Goal: Task Accomplishment & Management: Manage account settings

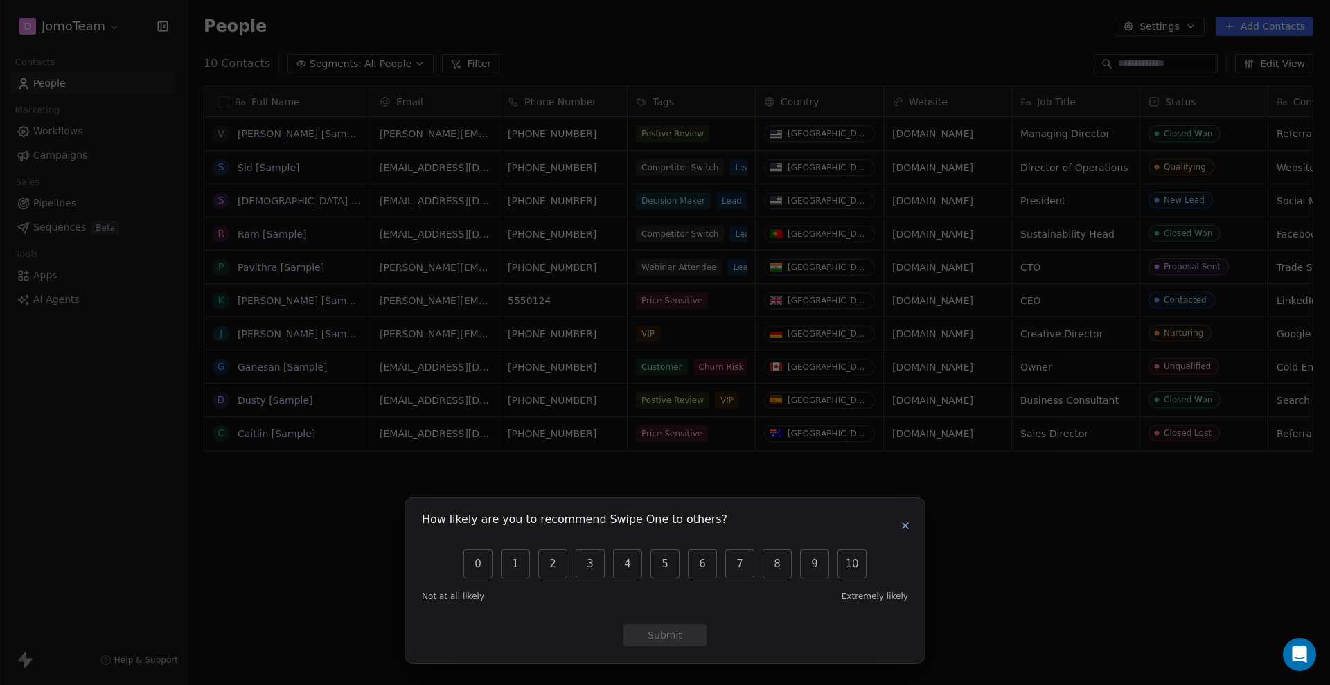
scroll to position [590, 1130]
click at [908, 526] on icon "button" at bounding box center [906, 526] width 6 height 6
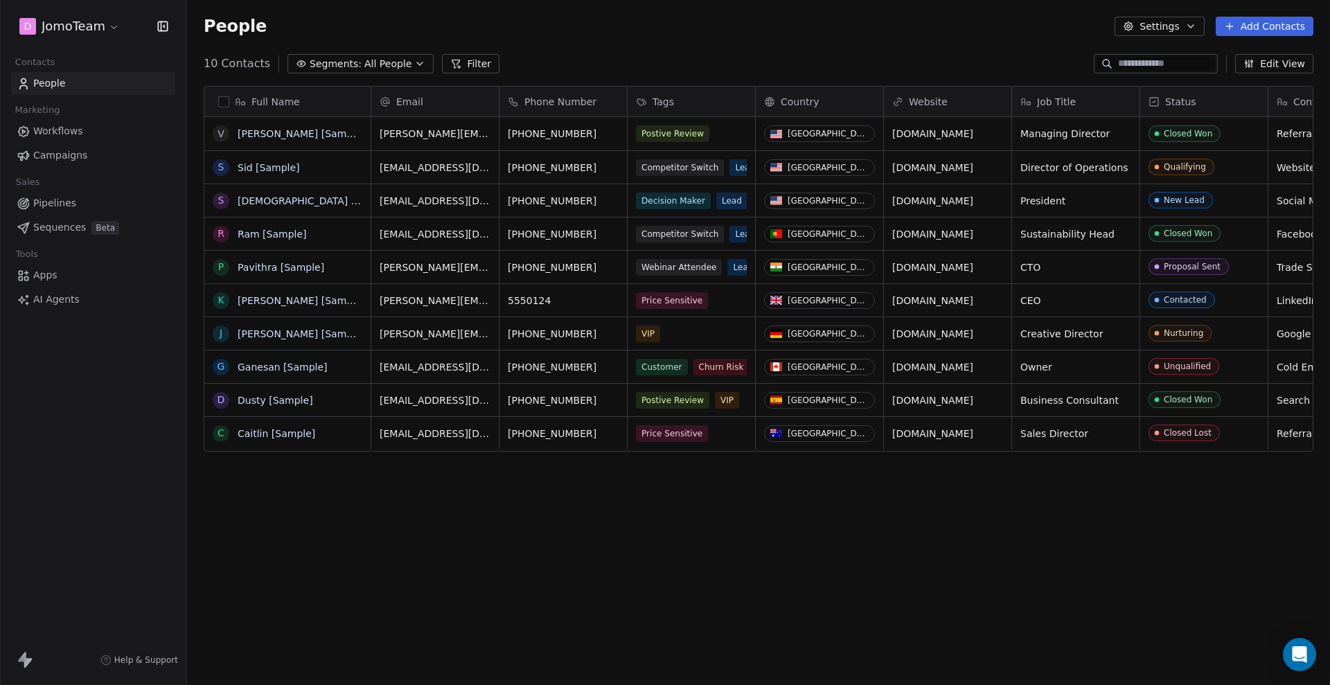
click at [107, 27] on html "D JomoTeam Contacts People Marketing Workflows Campaigns Sales Pipelines Sequen…" at bounding box center [665, 342] width 1330 height 685
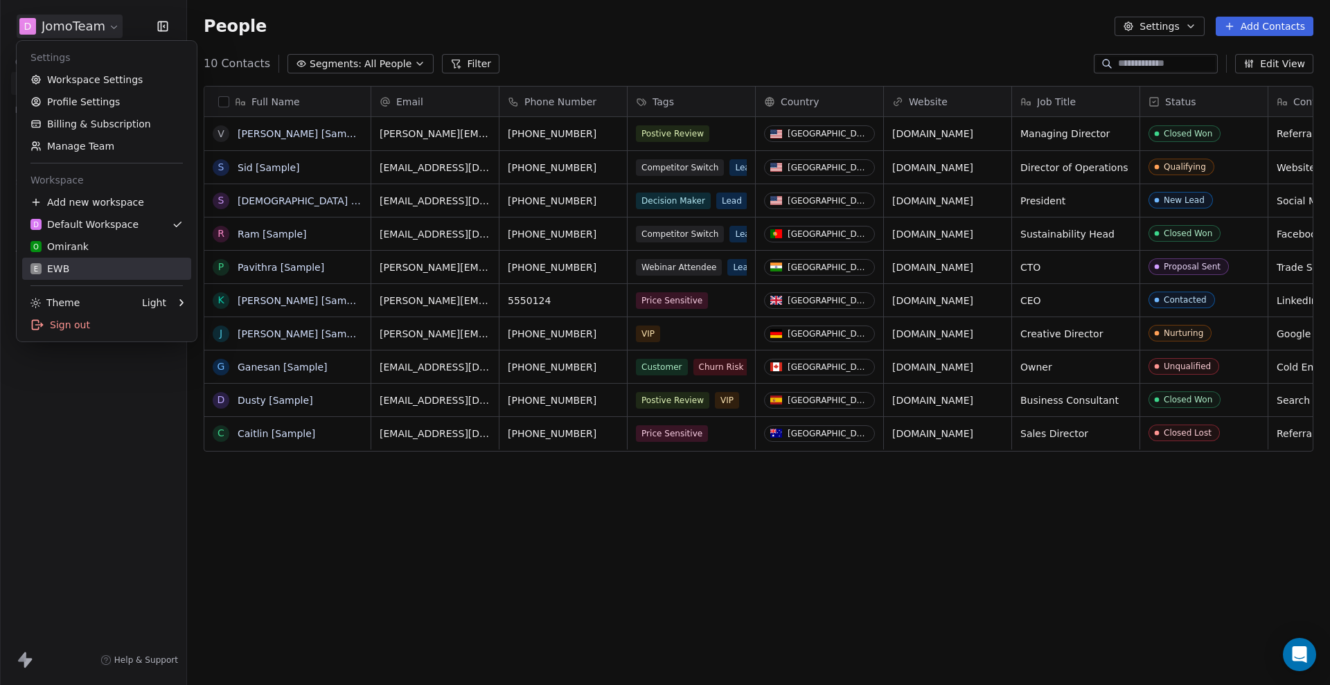
click at [100, 270] on div "E EWB" at bounding box center [106, 269] width 152 height 14
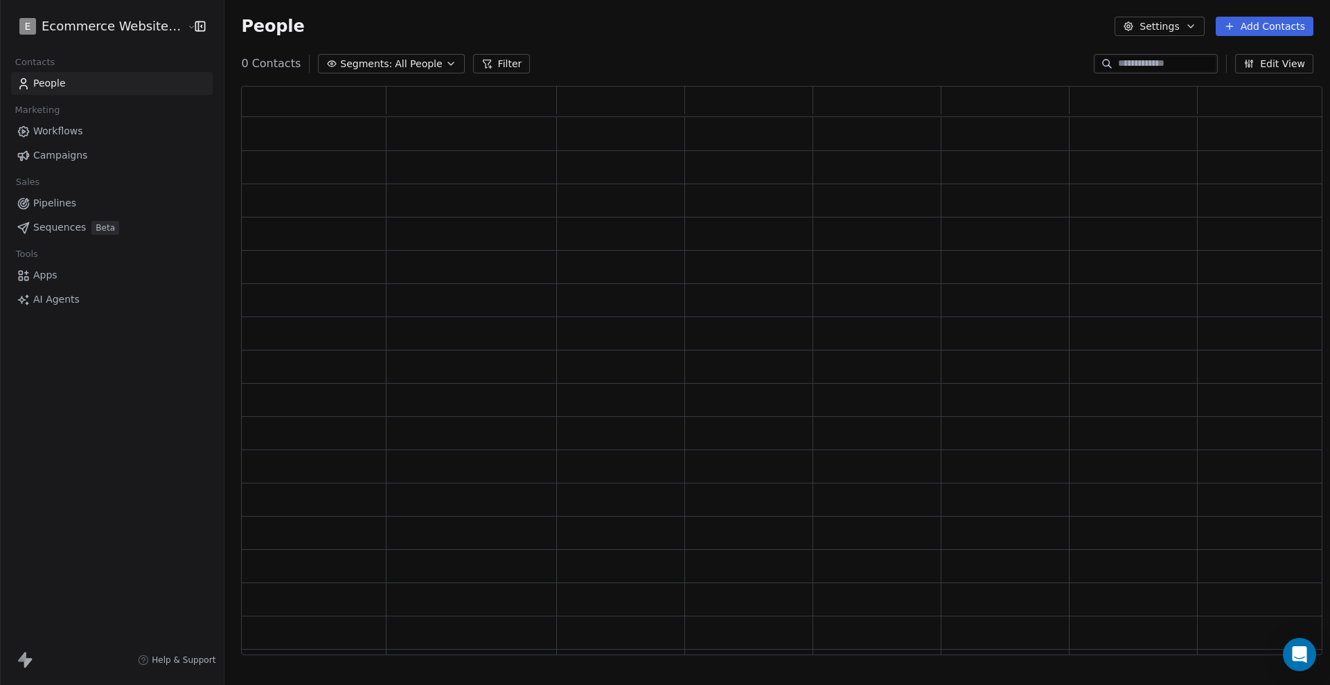
scroll to position [557, 1068]
click at [60, 126] on span "Workflows" at bounding box center [58, 131] width 50 height 15
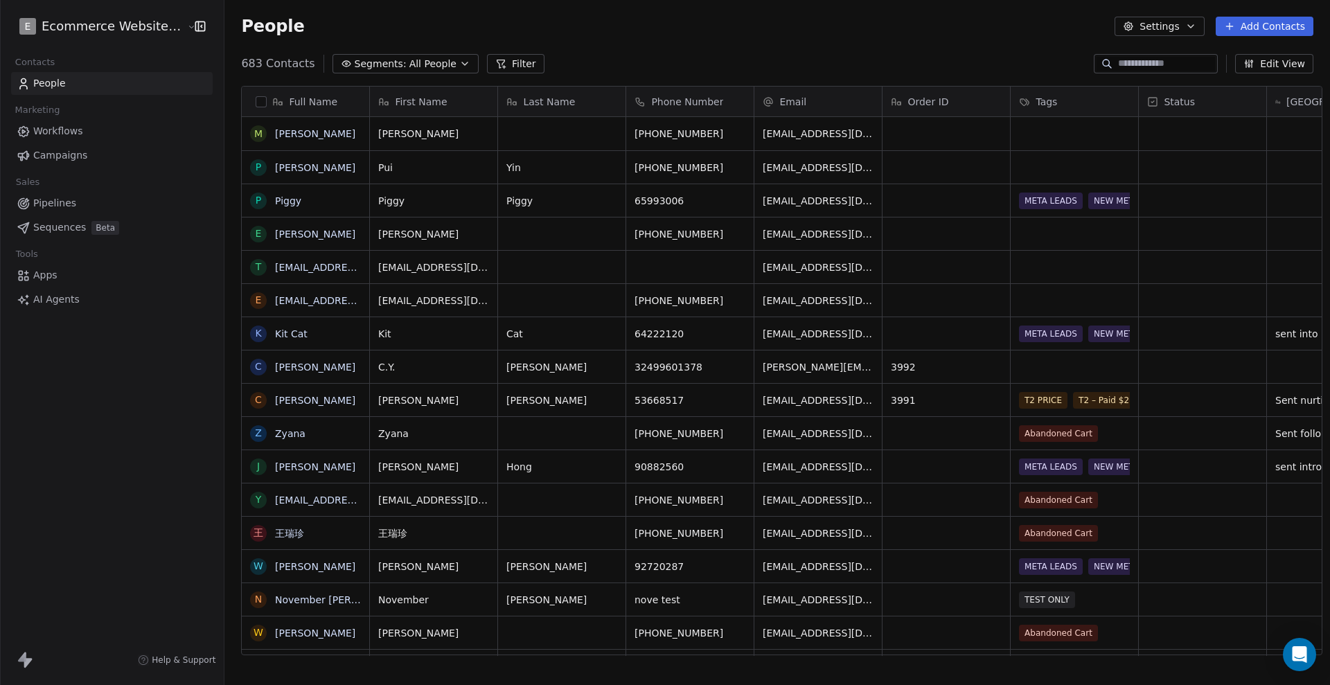
scroll to position [590, 1101]
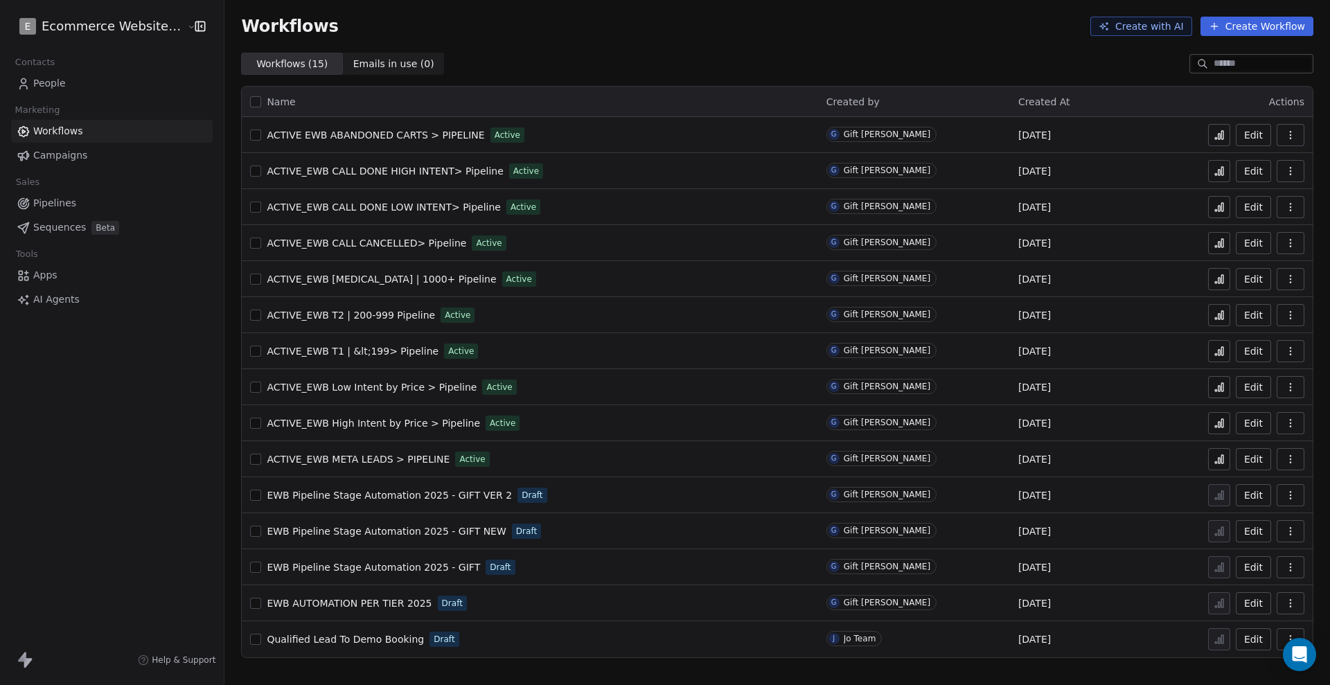
drag, startPoint x: 76, startPoint y: 76, endPoint x: 198, endPoint y: 142, distance: 139.5
click at [74, 76] on link "People" at bounding box center [112, 83] width 202 height 23
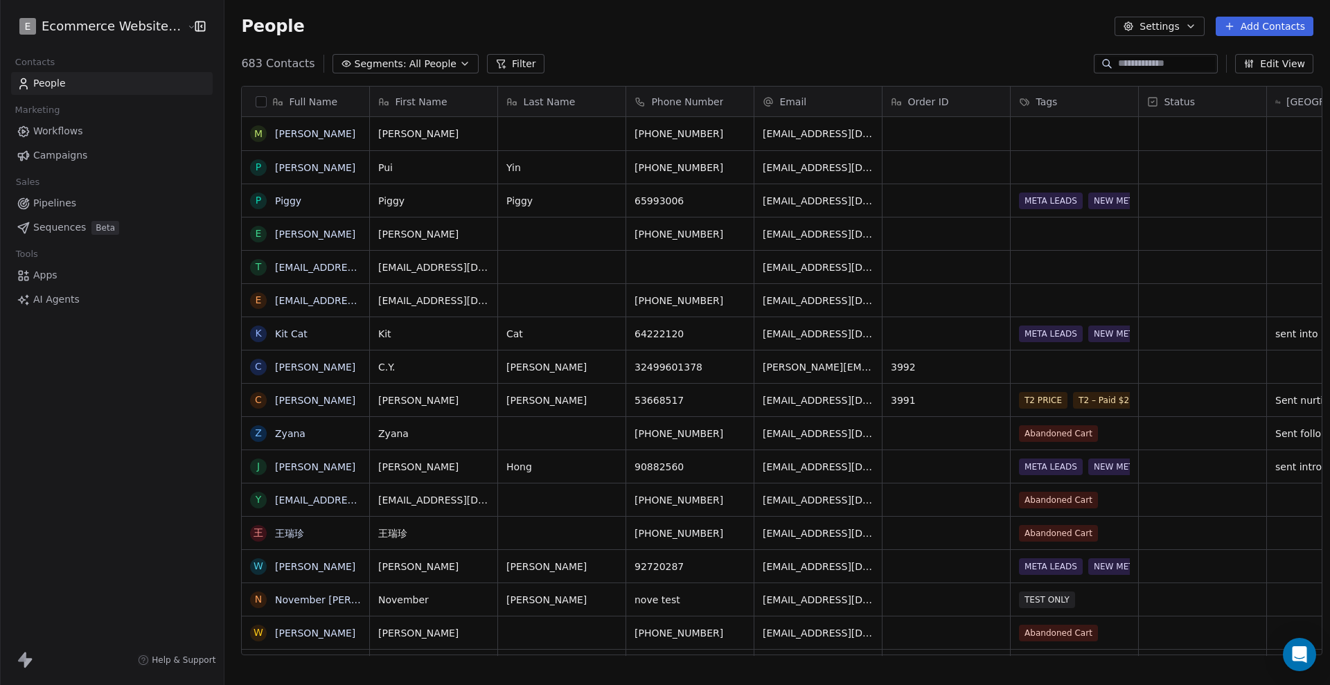
scroll to position [590, 1101]
click at [1143, 26] on button "Settings" at bounding box center [1159, 26] width 89 height 19
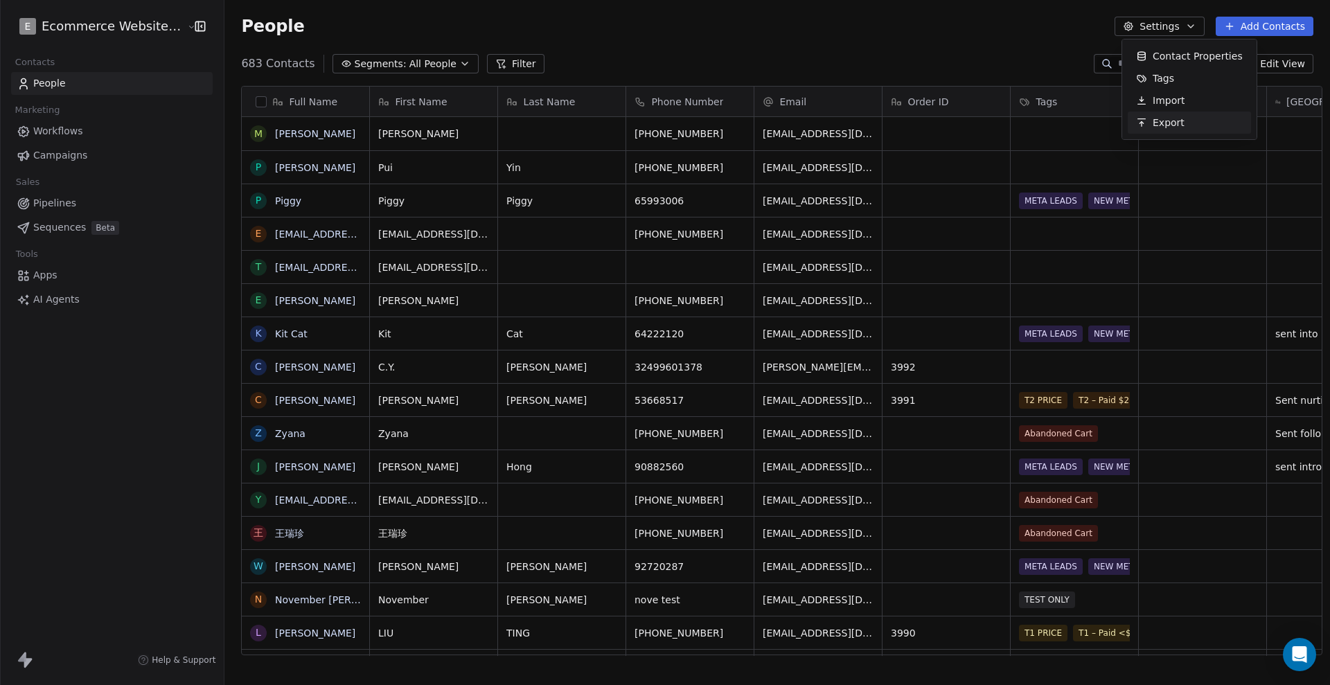
click at [109, 577] on html "E Ecommerce Website Builder Contacts People Marketing Workflows Campaigns Sales…" at bounding box center [665, 342] width 1330 height 685
click at [27, 662] on icon at bounding box center [28, 663] width 8 height 10
click at [53, 22] on html "E Ecommerce Website Builder Contacts People Marketing Workflows Campaigns Sales…" at bounding box center [665, 342] width 1330 height 685
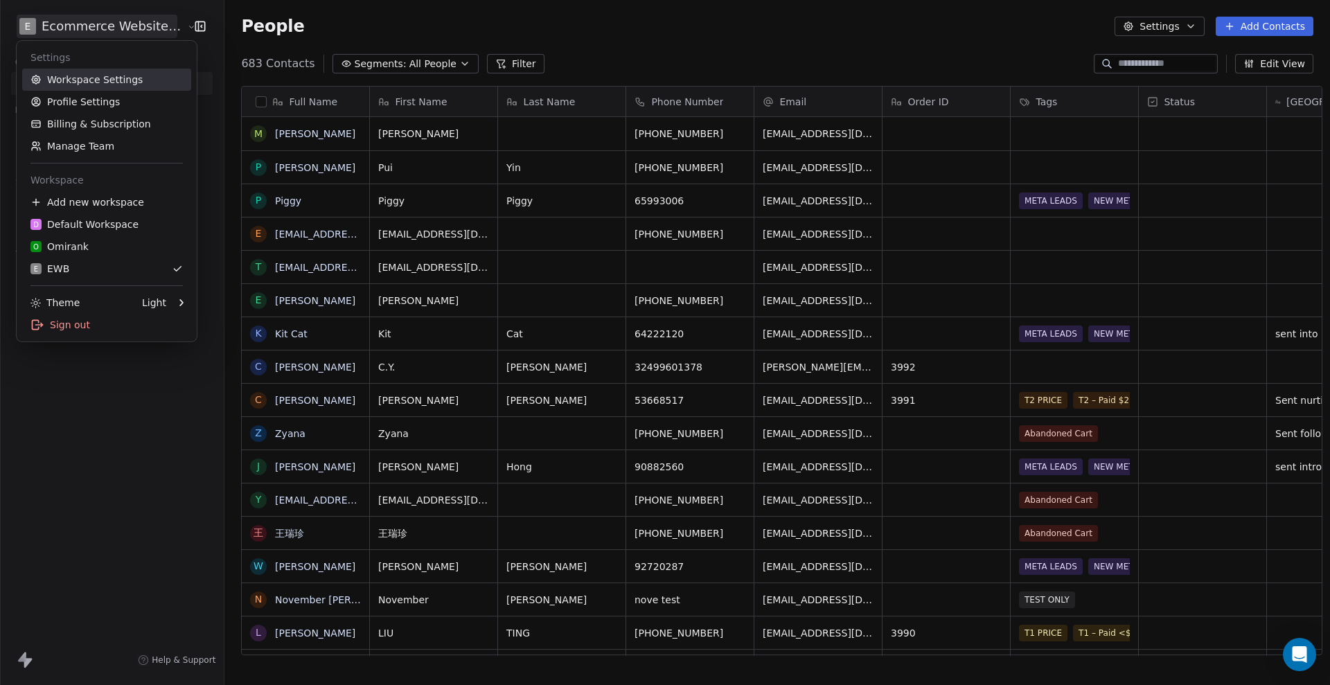
click at [120, 88] on link "Workspace Settings" at bounding box center [106, 80] width 169 height 22
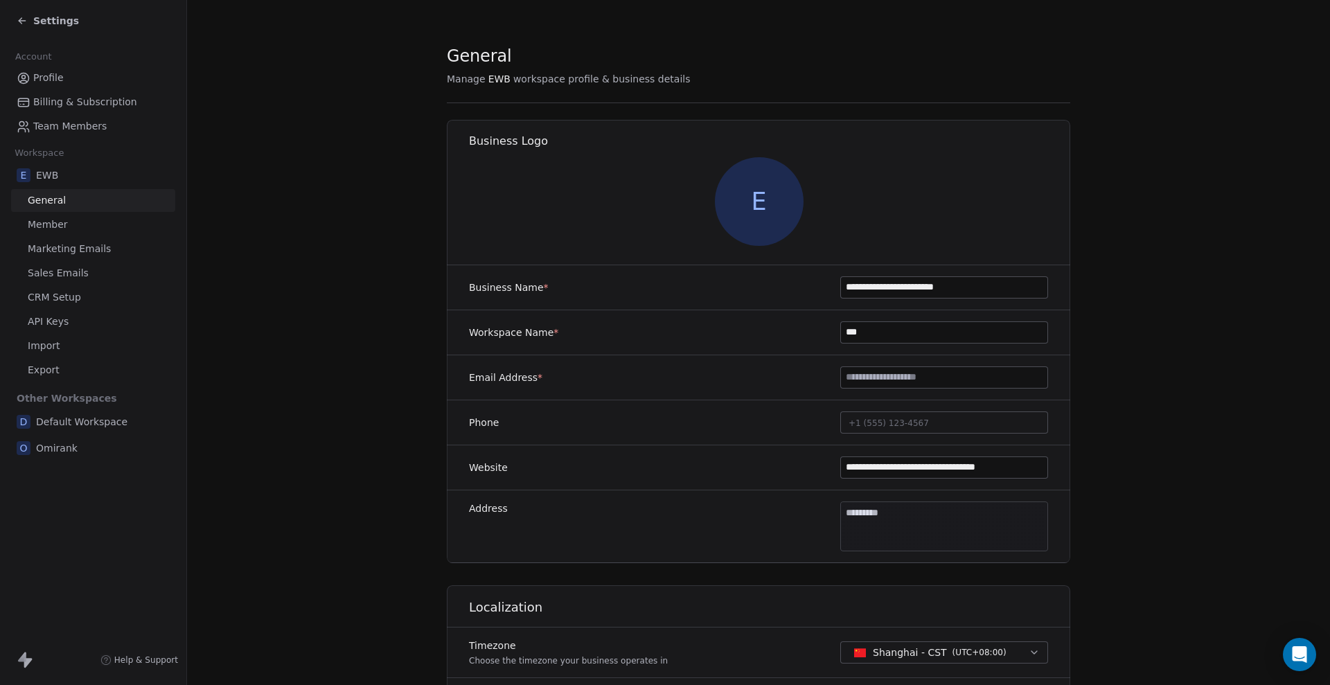
click at [62, 225] on span "Member" at bounding box center [48, 225] width 40 height 15
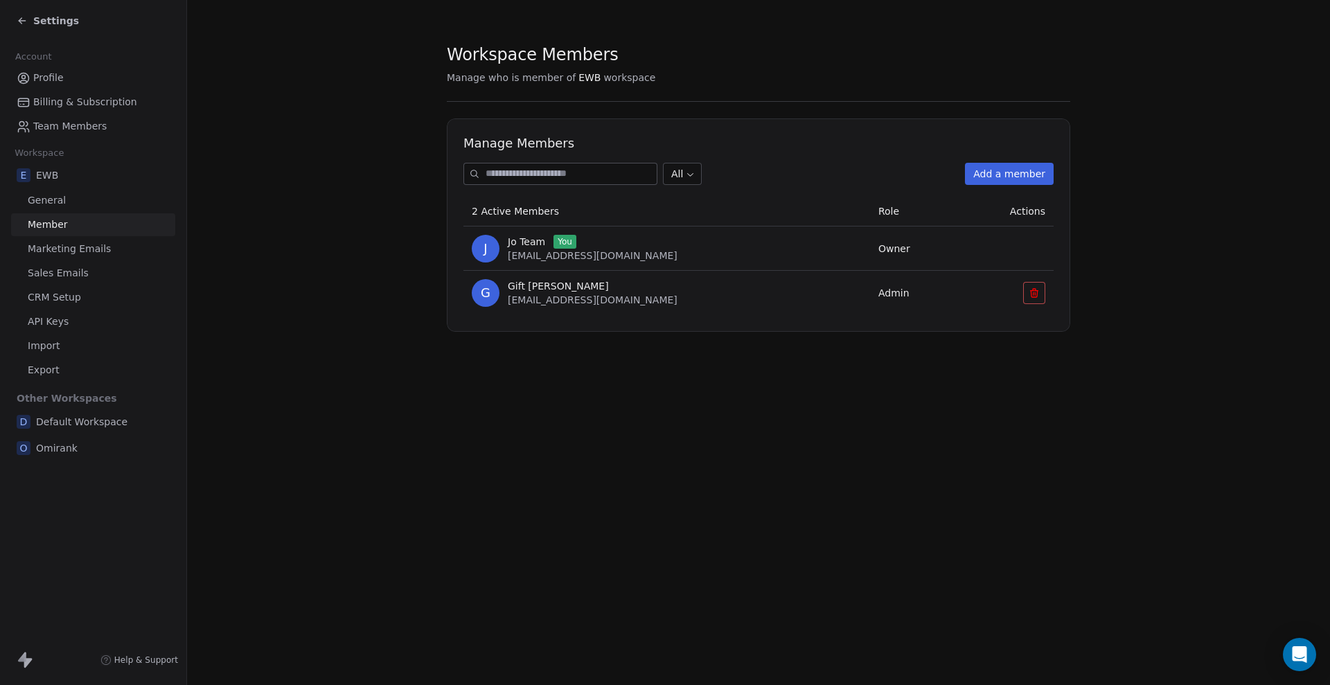
click at [993, 170] on button "Add a member" at bounding box center [1009, 174] width 89 height 22
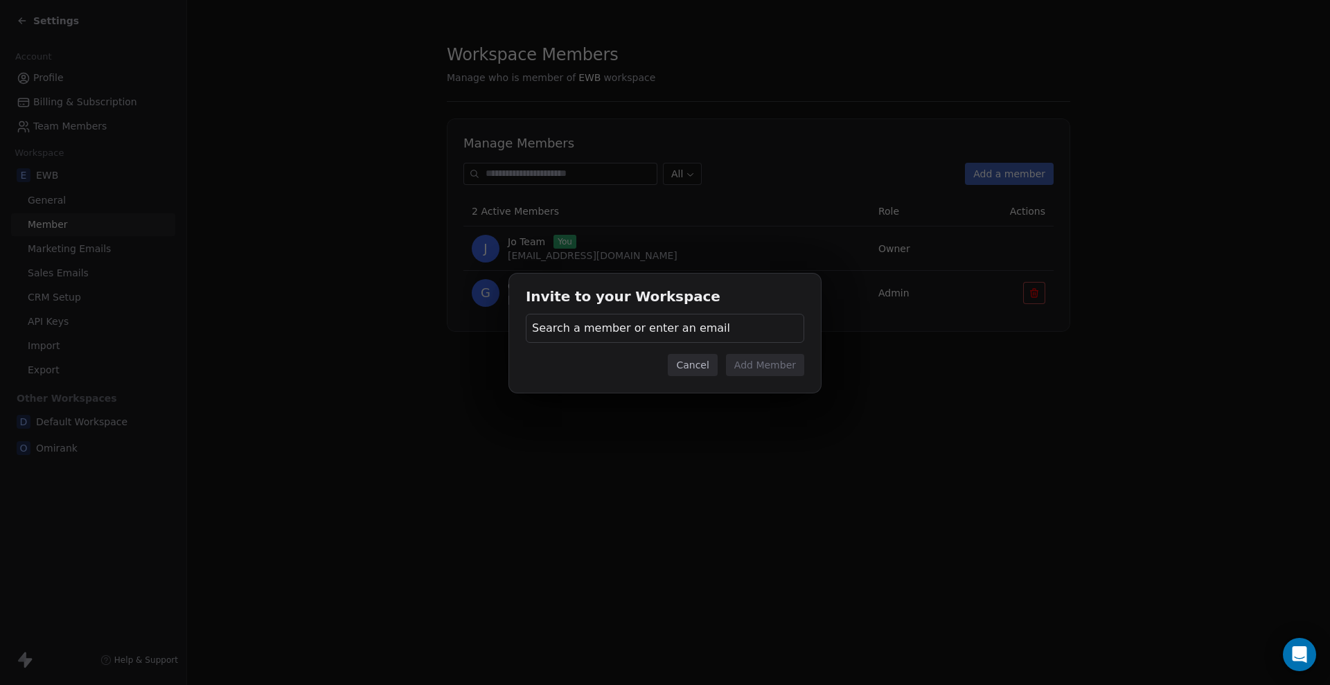
click at [686, 323] on span "Search a member or enter an email" at bounding box center [631, 328] width 198 height 17
type input "**********"
click at [595, 370] on input "text" at bounding box center [664, 365] width 261 height 15
paste input "**********"
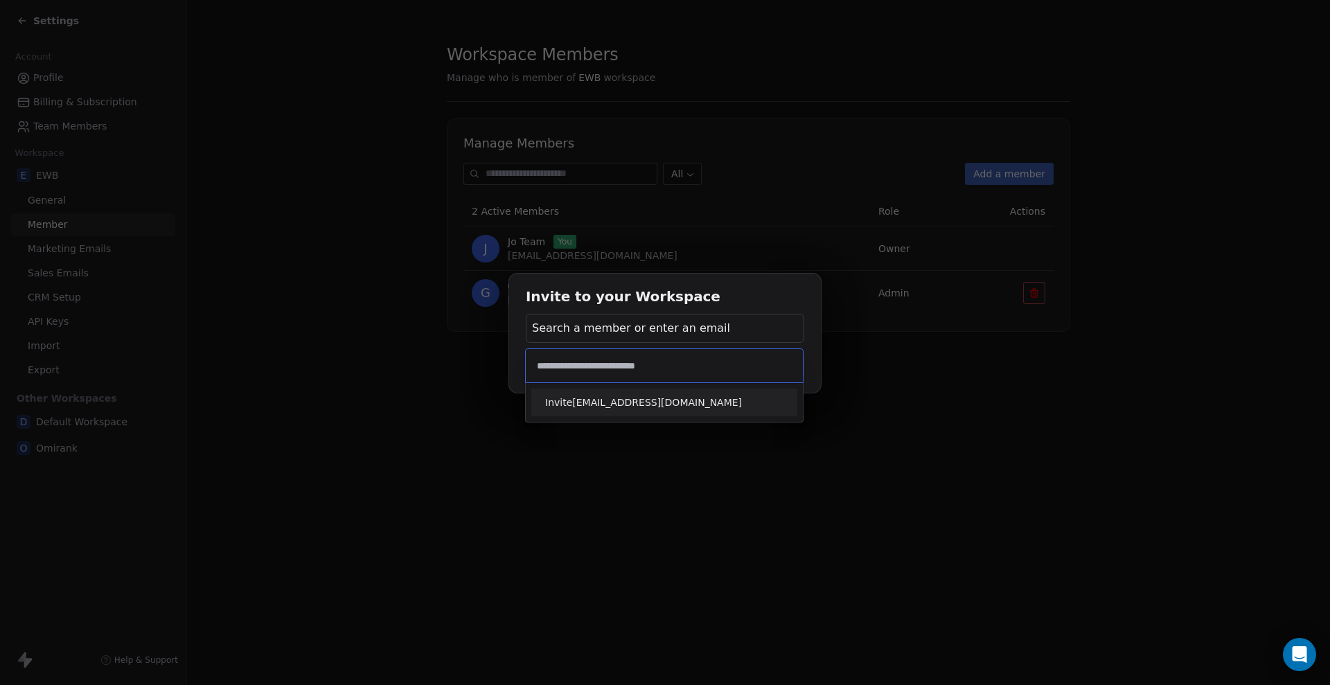
type input "**********"
click at [752, 406] on span "Invite [EMAIL_ADDRESS][DOMAIN_NAME]" at bounding box center [664, 403] width 238 height 15
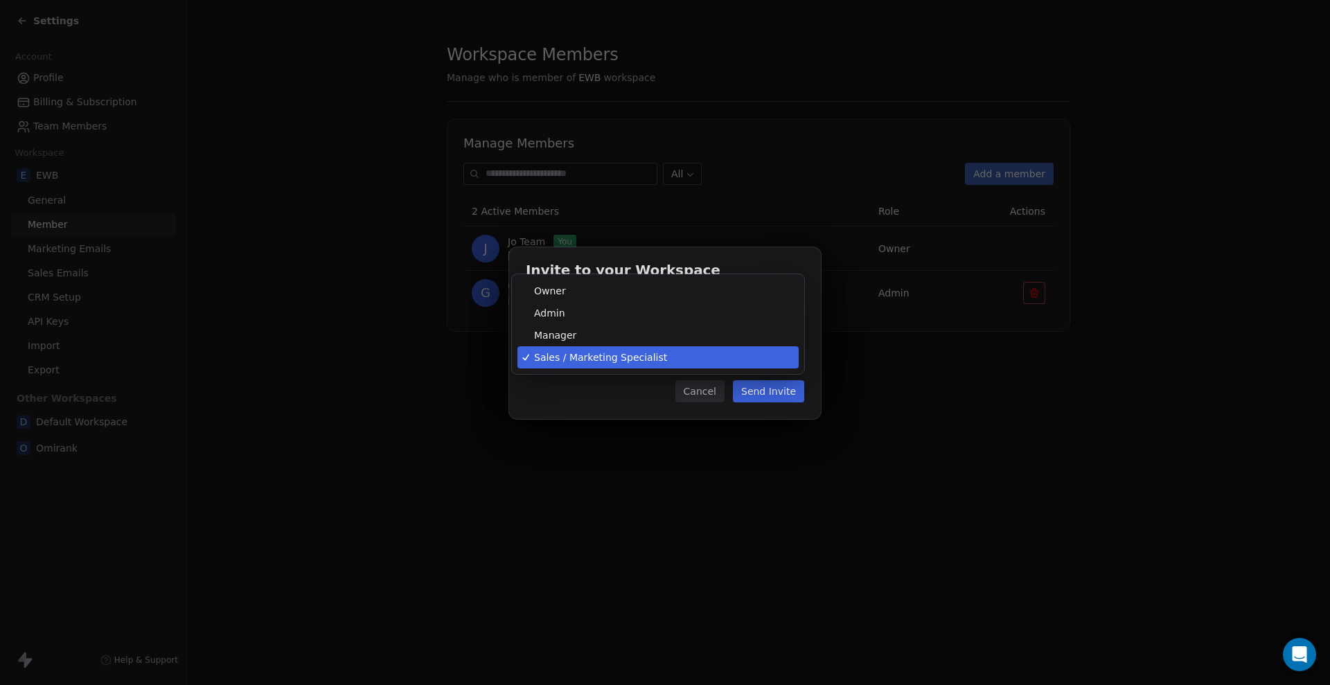
click at [668, 358] on body "Settings Account Profile Billing & Subscription Team Members Workspace E EWB Ge…" at bounding box center [665, 342] width 1330 height 685
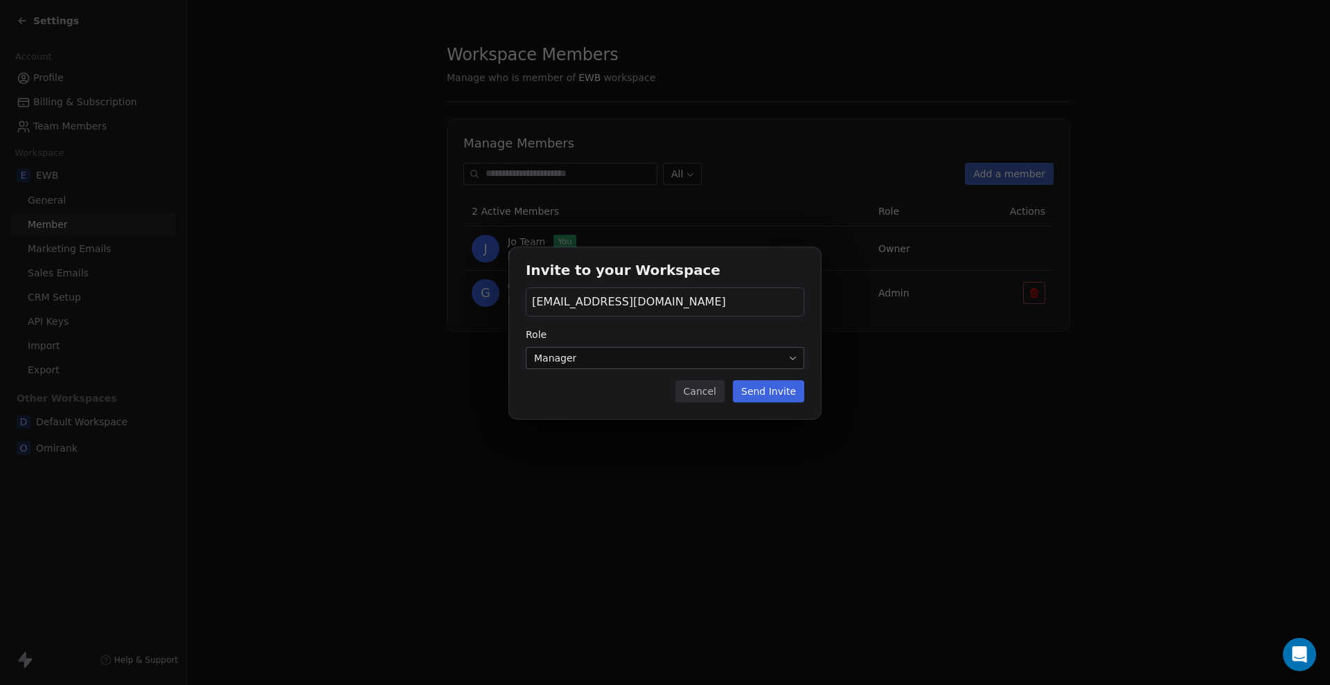
click at [684, 300] on span "[EMAIL_ADDRESS][DOMAIN_NAME]" at bounding box center [629, 302] width 194 height 17
click at [719, 274] on div "Invite to your Workspace [EMAIL_ADDRESS][DOMAIN_NAME] Role Manager Cancel Send …" at bounding box center [665, 342] width 1330 height 235
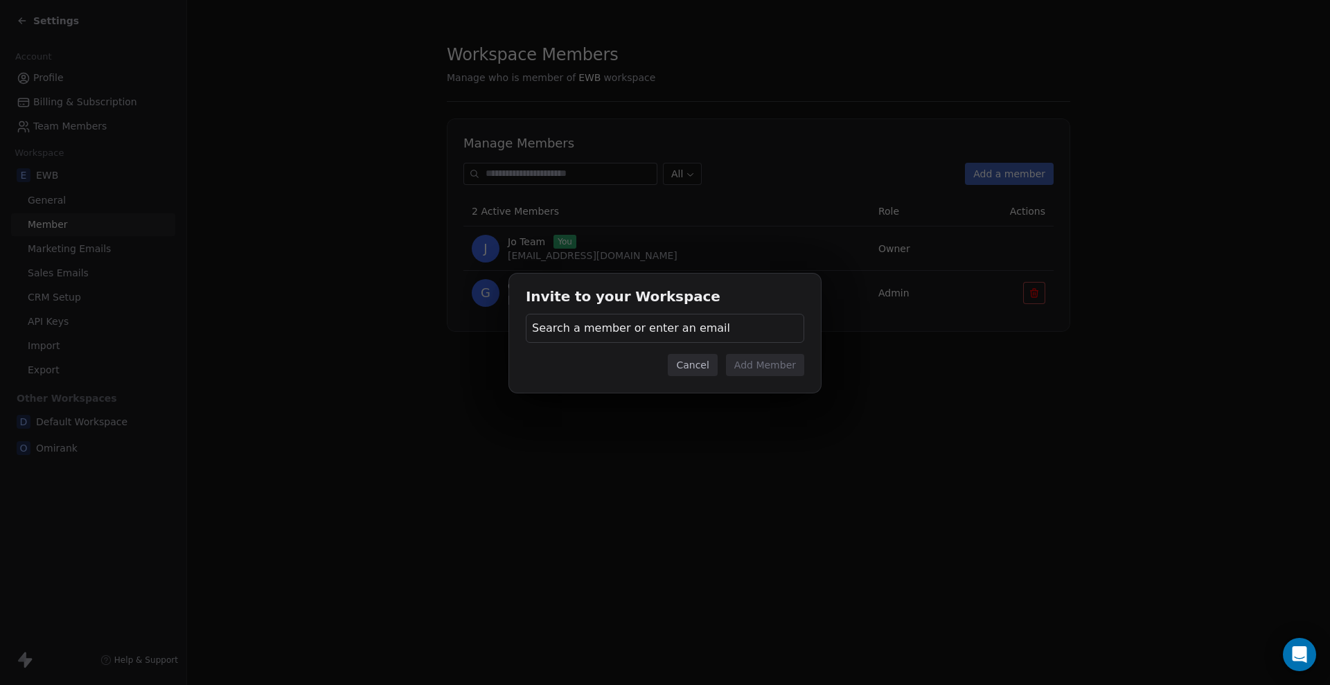
click at [669, 332] on span "Search a member or enter an email" at bounding box center [631, 328] width 198 height 17
click at [635, 373] on input "text" at bounding box center [664, 365] width 261 height 15
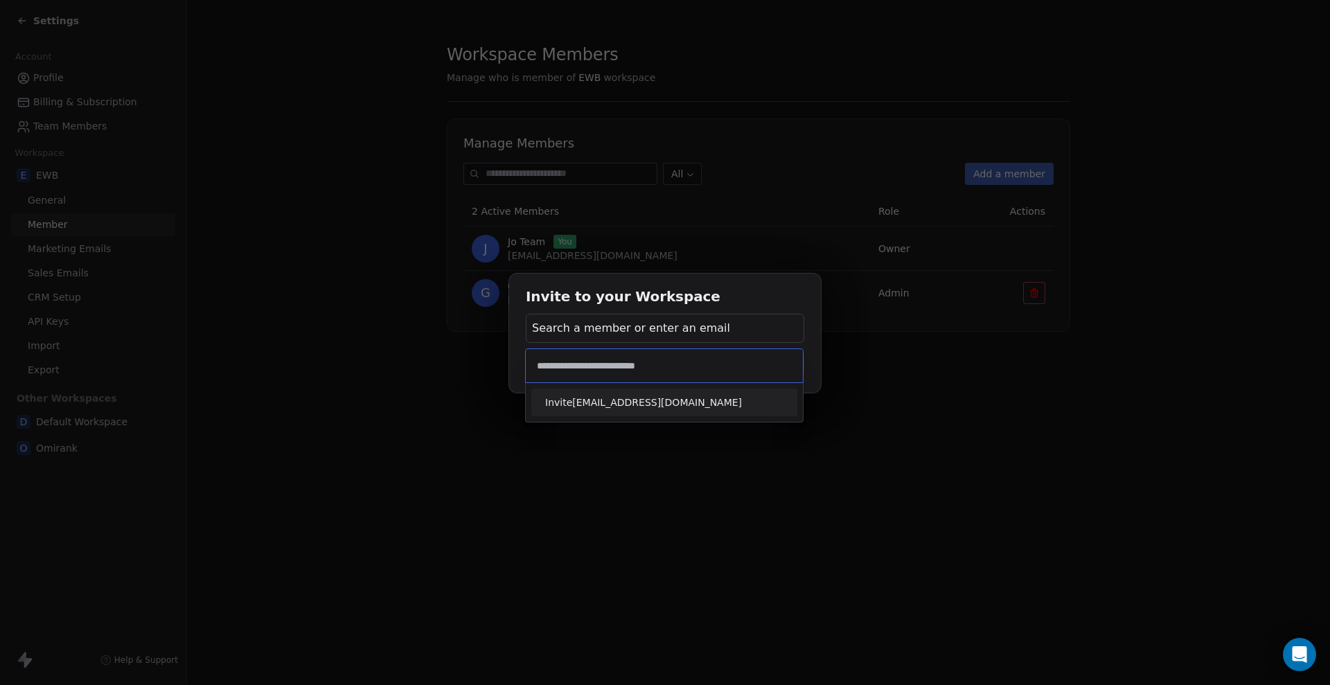
type input "**********"
click at [618, 405] on span "Invite [EMAIL_ADDRESS][DOMAIN_NAME]" at bounding box center [664, 403] width 238 height 15
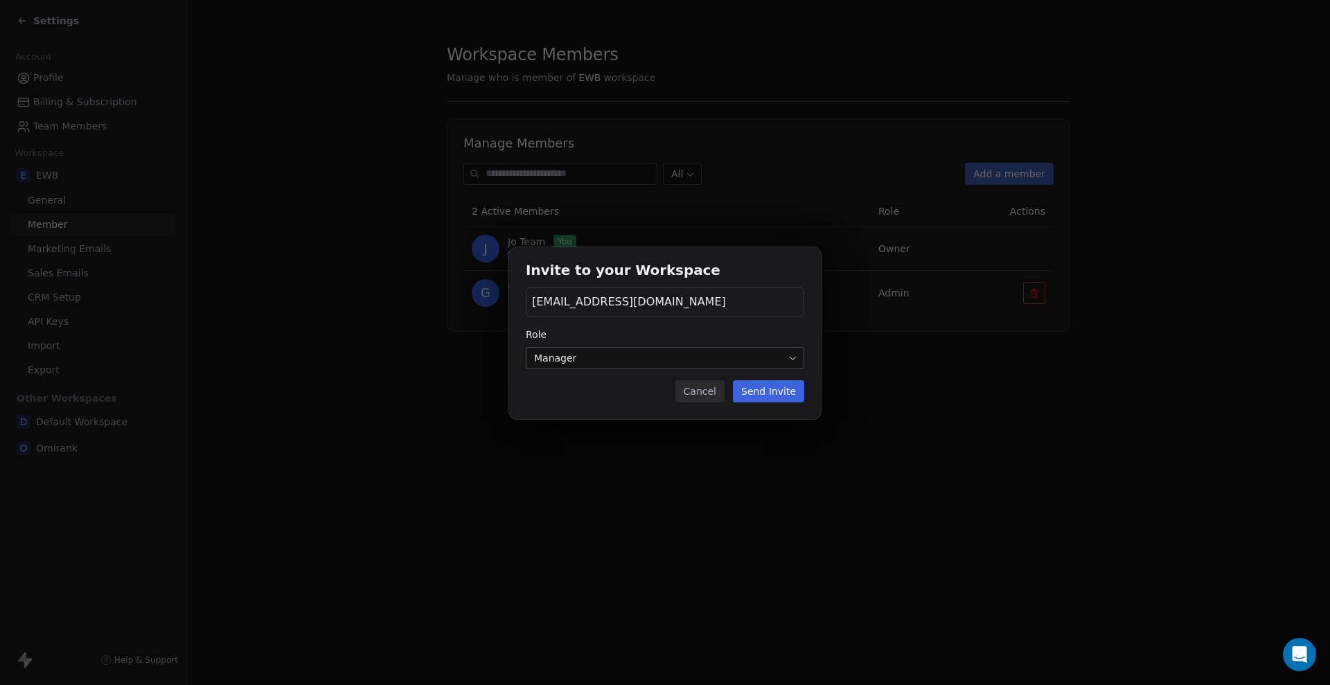
click at [647, 358] on body "Settings Account Profile Billing & Subscription Team Members Workspace E EWB Ge…" at bounding box center [665, 342] width 1330 height 685
click at [790, 395] on button "Send Invite" at bounding box center [768, 391] width 71 height 22
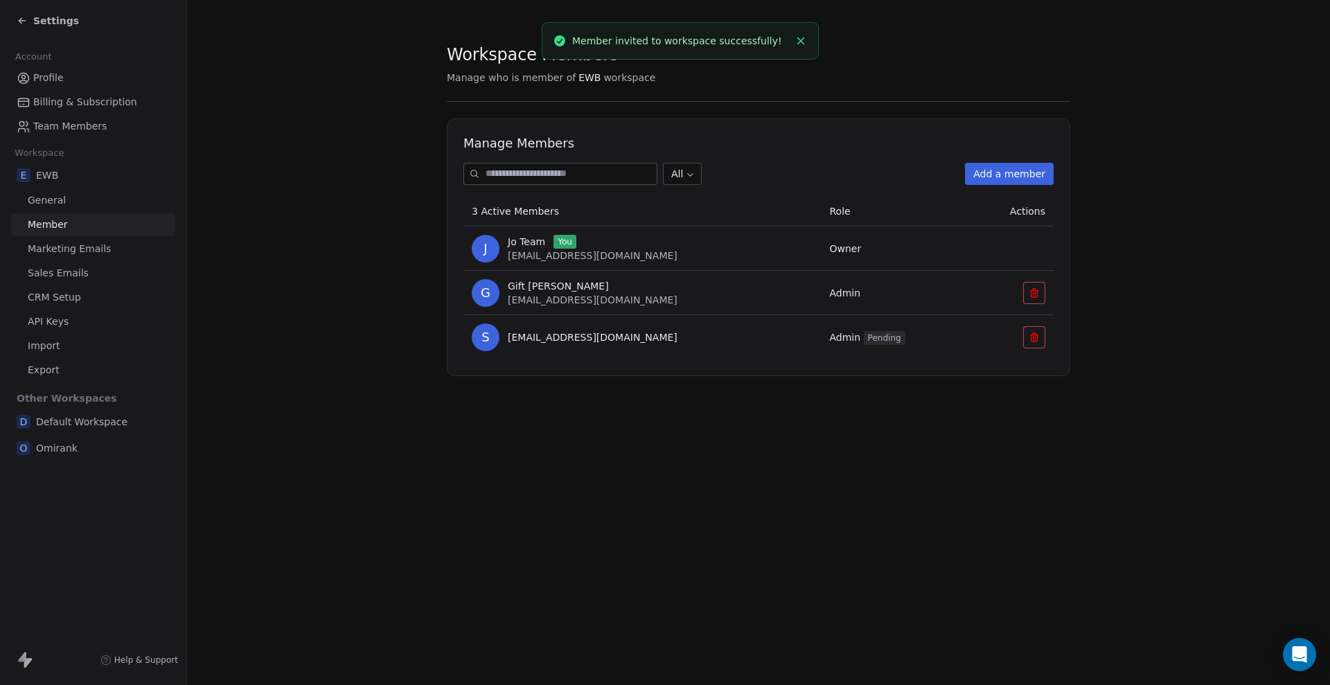
click at [595, 336] on span "[EMAIL_ADDRESS][DOMAIN_NAME]" at bounding box center [593, 338] width 170 height 14
click at [90, 126] on span "Team Members" at bounding box center [69, 126] width 73 height 15
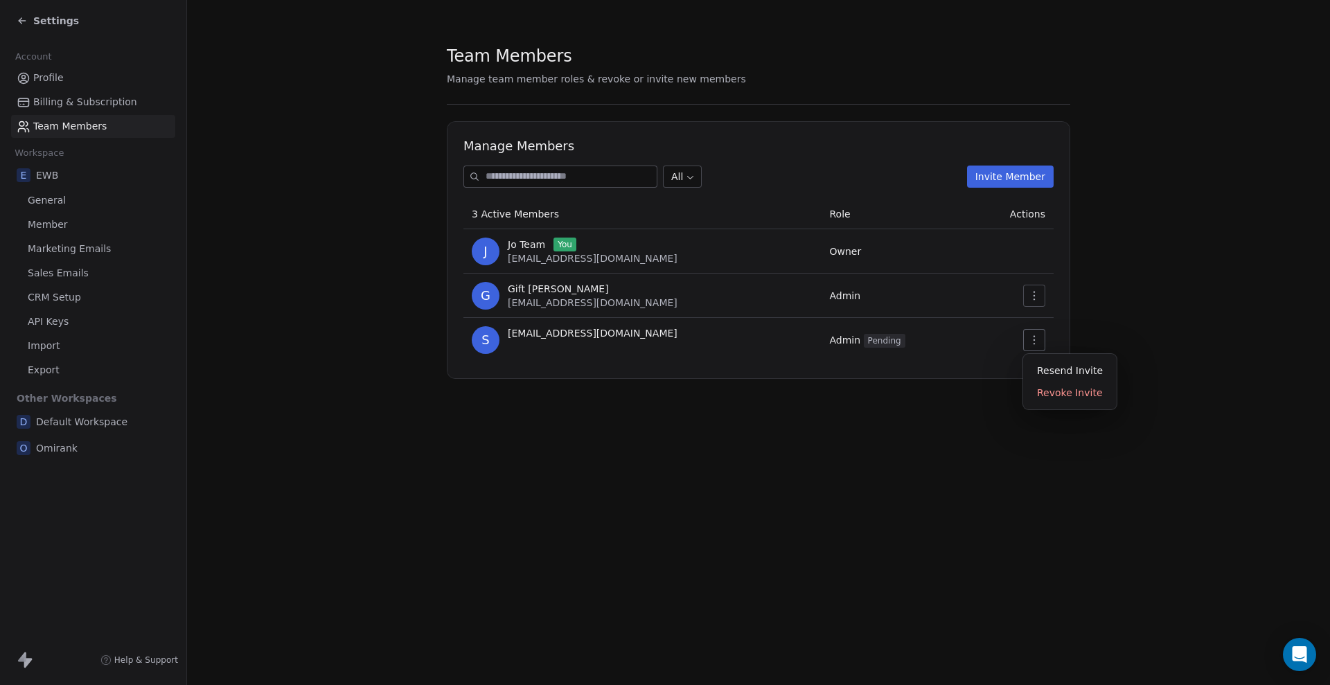
click at [1034, 340] on icon "button" at bounding box center [1034, 340] width 11 height 11
click at [1035, 304] on button "button" at bounding box center [1034, 296] width 22 height 22
click at [1067, 324] on div "Update" at bounding box center [1078, 326] width 99 height 22
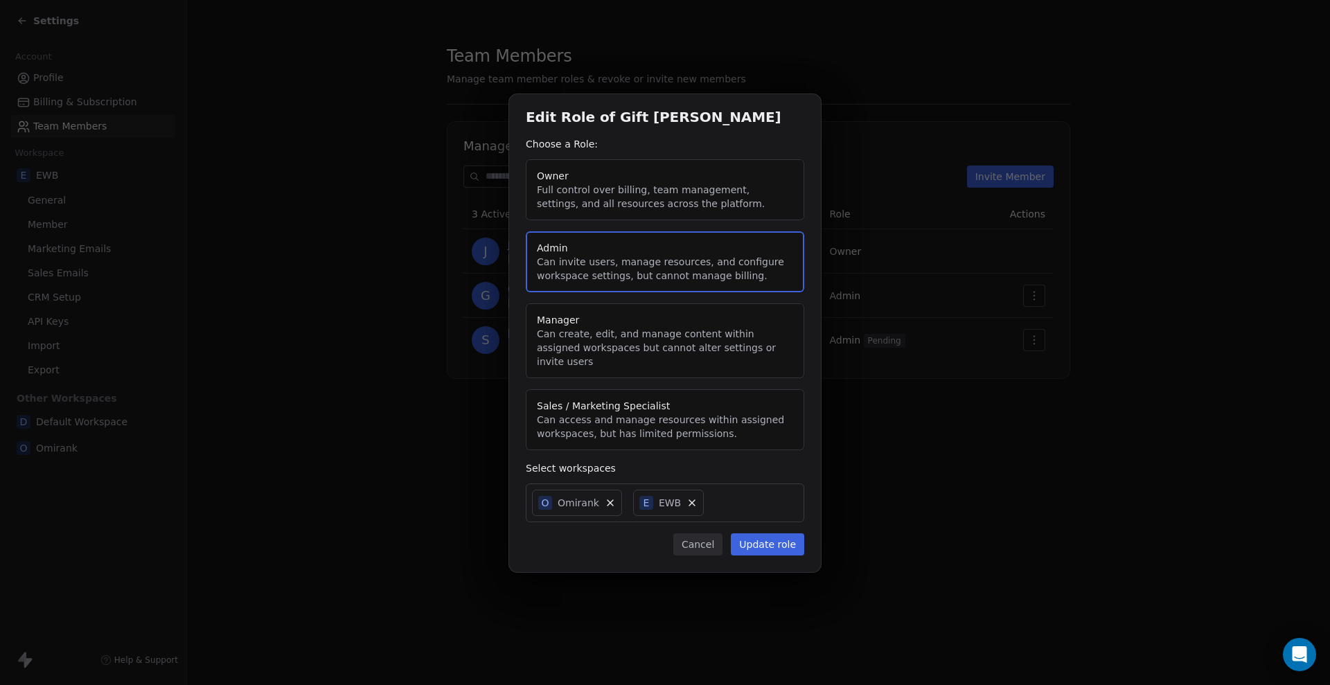
click at [940, 389] on div "Edit Role of Gift [PERSON_NAME] Choose a Role: Owner Full control over billing,…" at bounding box center [665, 342] width 1330 height 541
click at [696, 538] on button "Cancel" at bounding box center [698, 545] width 49 height 22
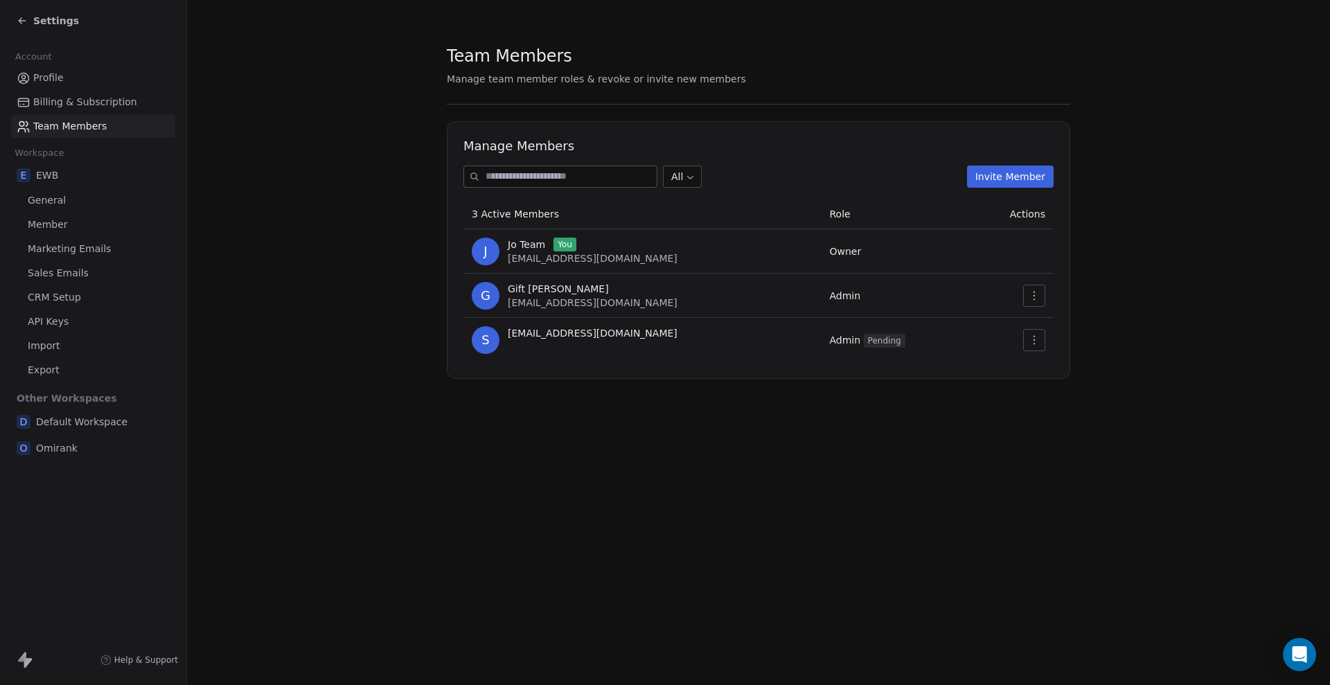
click at [1035, 336] on icon "button" at bounding box center [1034, 339] width 1 height 9
click at [1062, 391] on div "Revoke Invite" at bounding box center [1070, 393] width 82 height 22
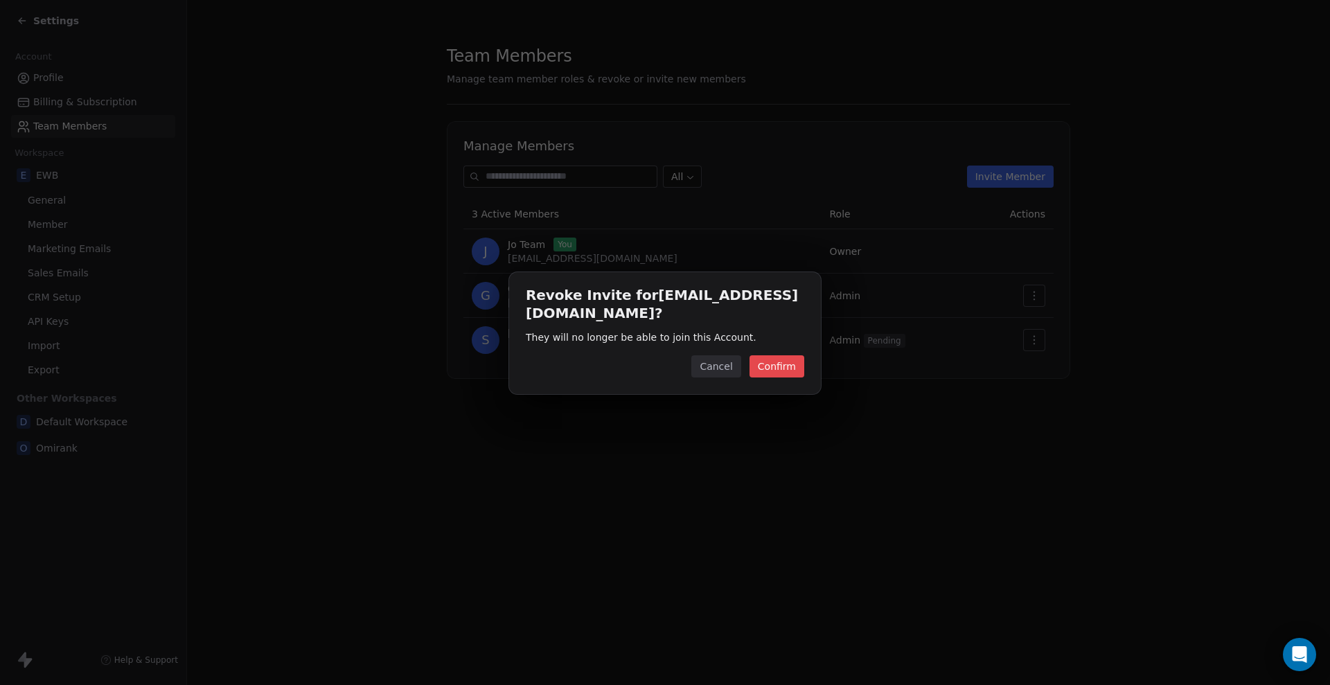
click at [717, 366] on button "Cancel" at bounding box center [716, 366] width 49 height 22
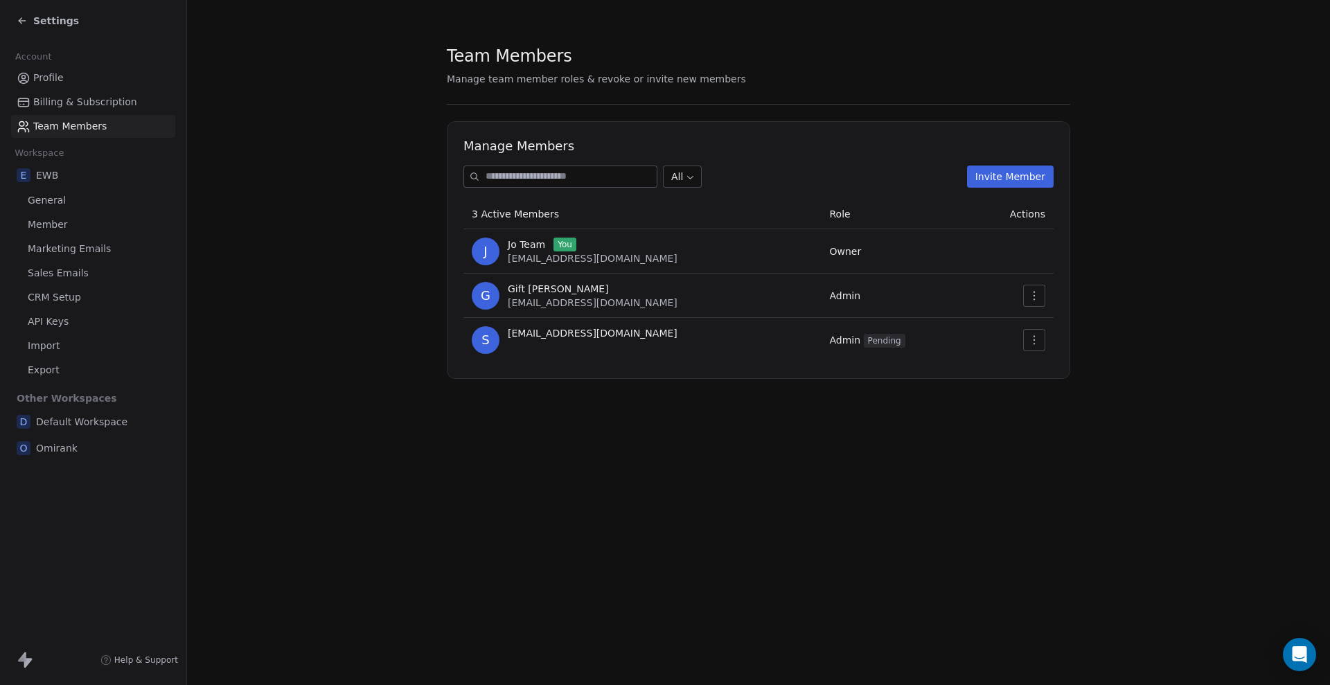
click at [1031, 342] on icon "button" at bounding box center [1034, 340] width 11 height 11
click at [1053, 389] on div "Revoke Invite" at bounding box center [1070, 393] width 82 height 22
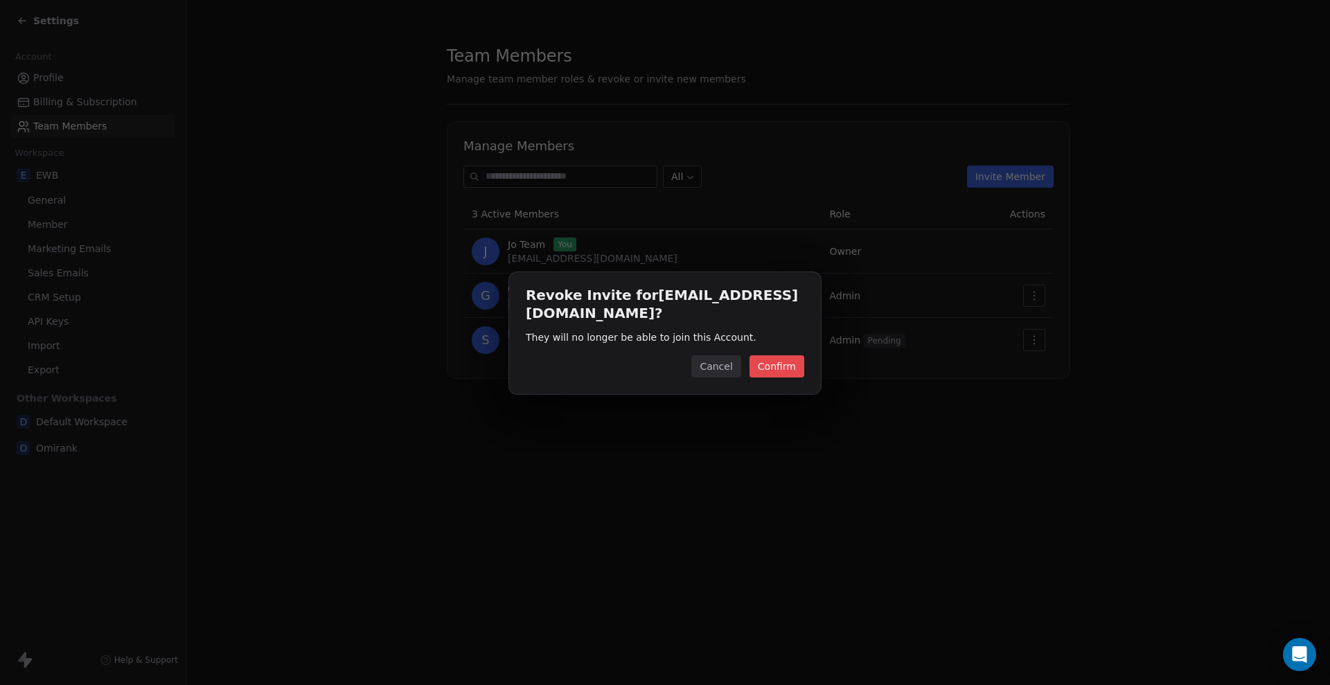
click at [782, 370] on button "Confirm" at bounding box center [777, 366] width 55 height 22
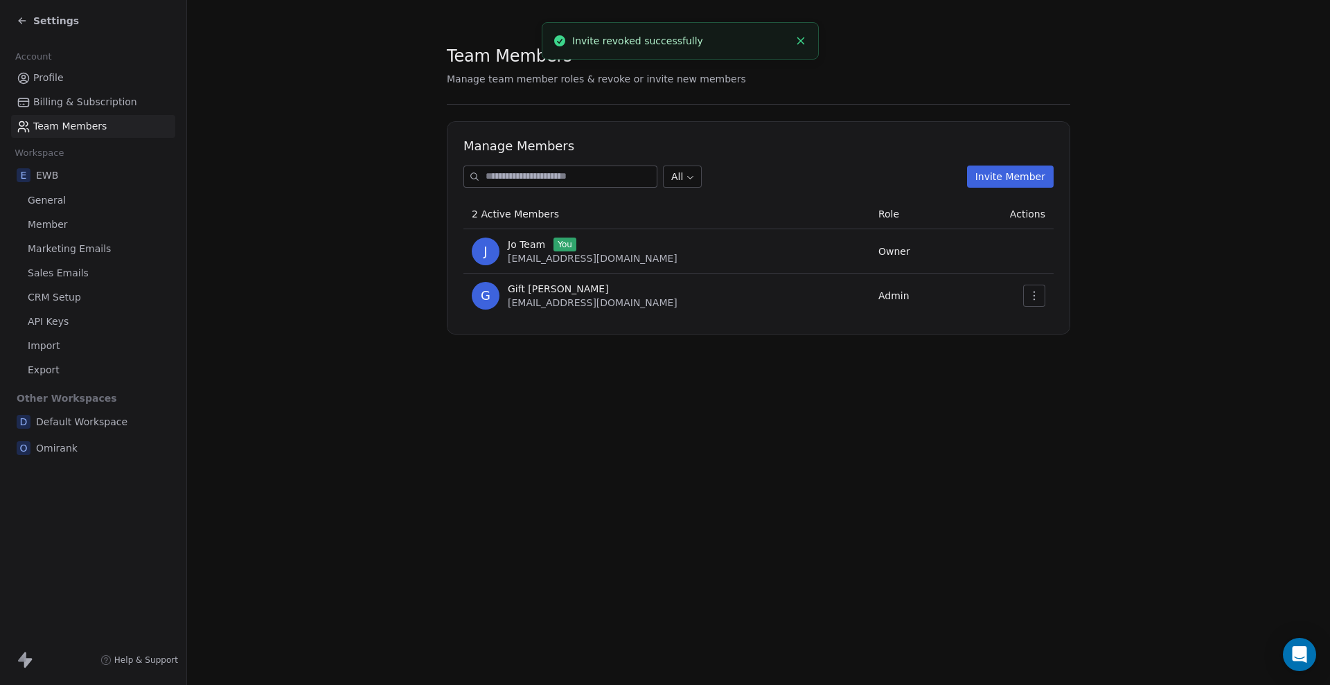
click at [55, 220] on span "Member" at bounding box center [48, 225] width 40 height 15
click at [999, 170] on button "Add a member" at bounding box center [1009, 174] width 89 height 22
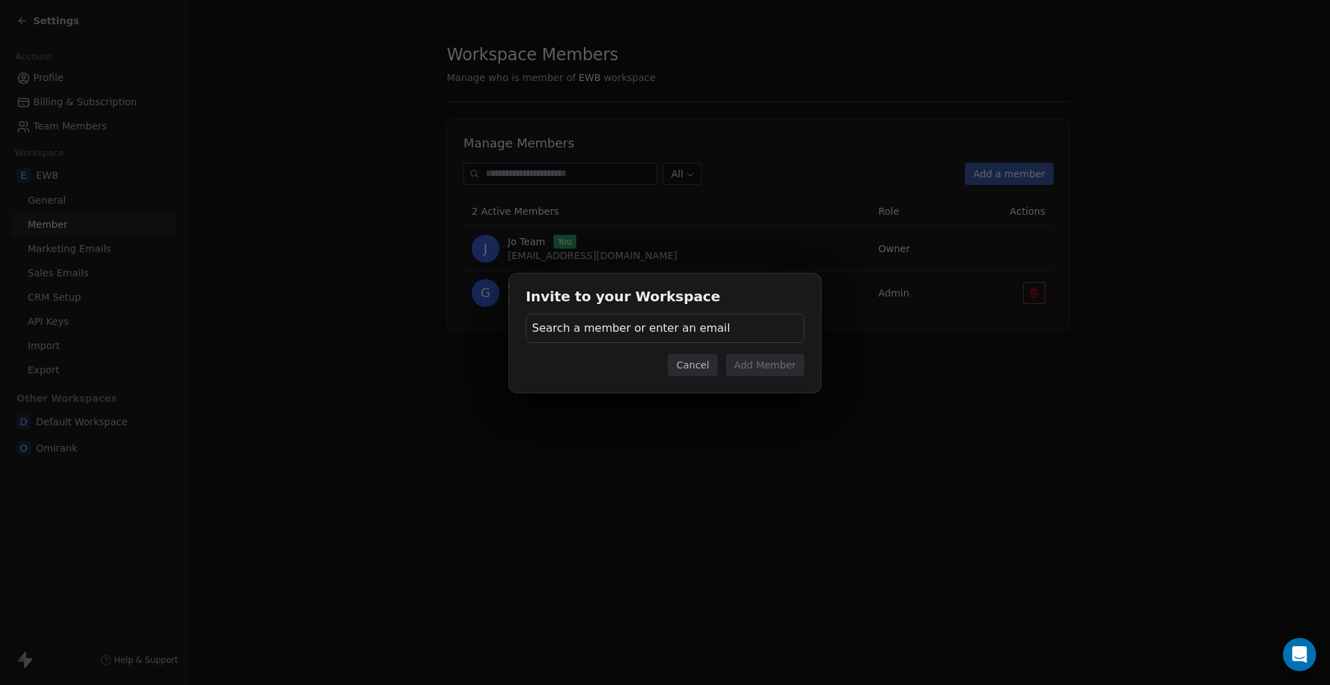
click at [690, 329] on span "Search a member or enter an email" at bounding box center [631, 328] width 198 height 17
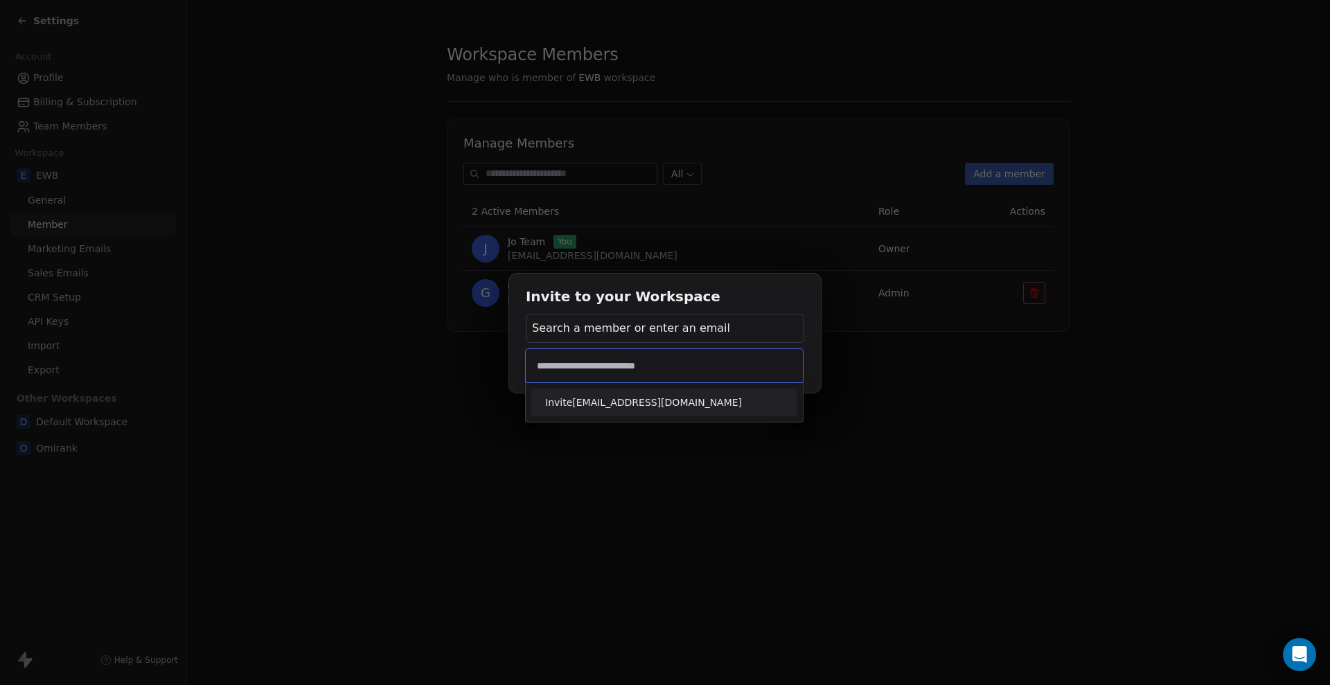
type input "**********"
click at [685, 396] on span "Invite [EMAIL_ADDRESS][DOMAIN_NAME]" at bounding box center [664, 403] width 238 height 15
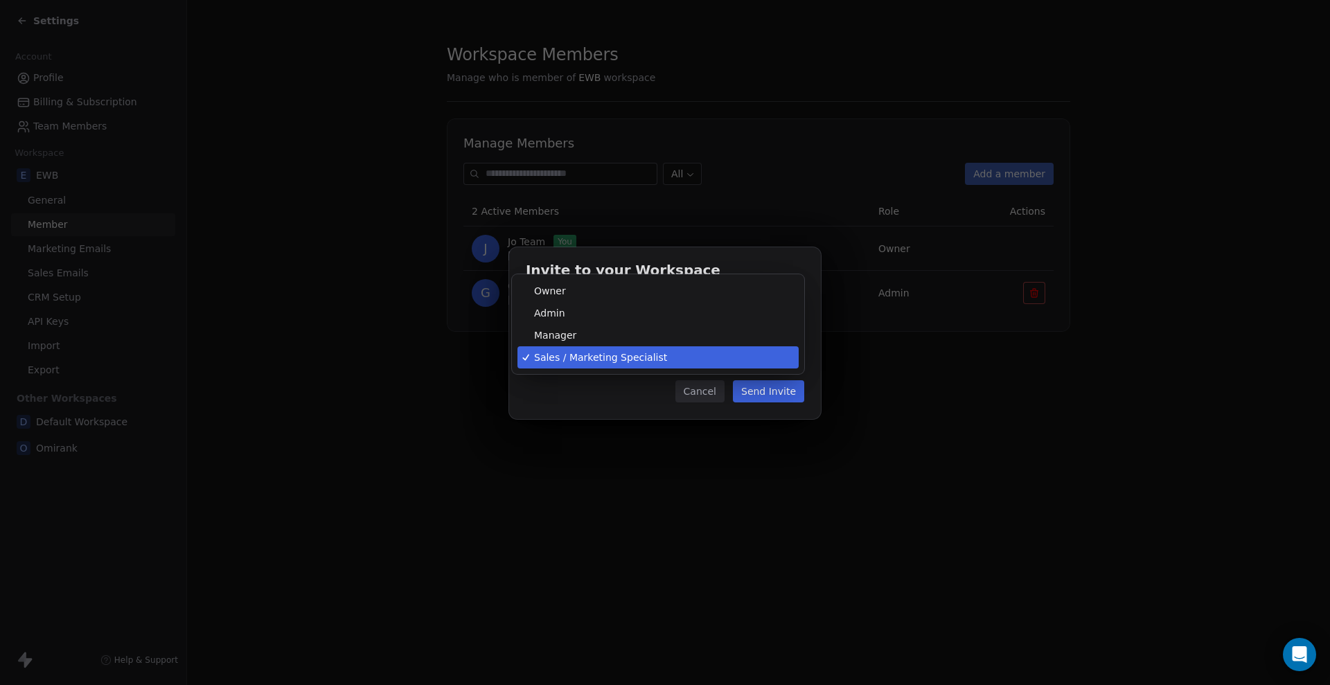
click at [741, 360] on body "Settings Account Profile Billing & Subscription Team Members Workspace E EWB Ge…" at bounding box center [665, 342] width 1330 height 685
click at [772, 396] on div "Invite to your Workspace [EMAIL_ADDRESS][DOMAIN_NAME] Role Sales / Marketing Sp…" at bounding box center [665, 342] width 1330 height 235
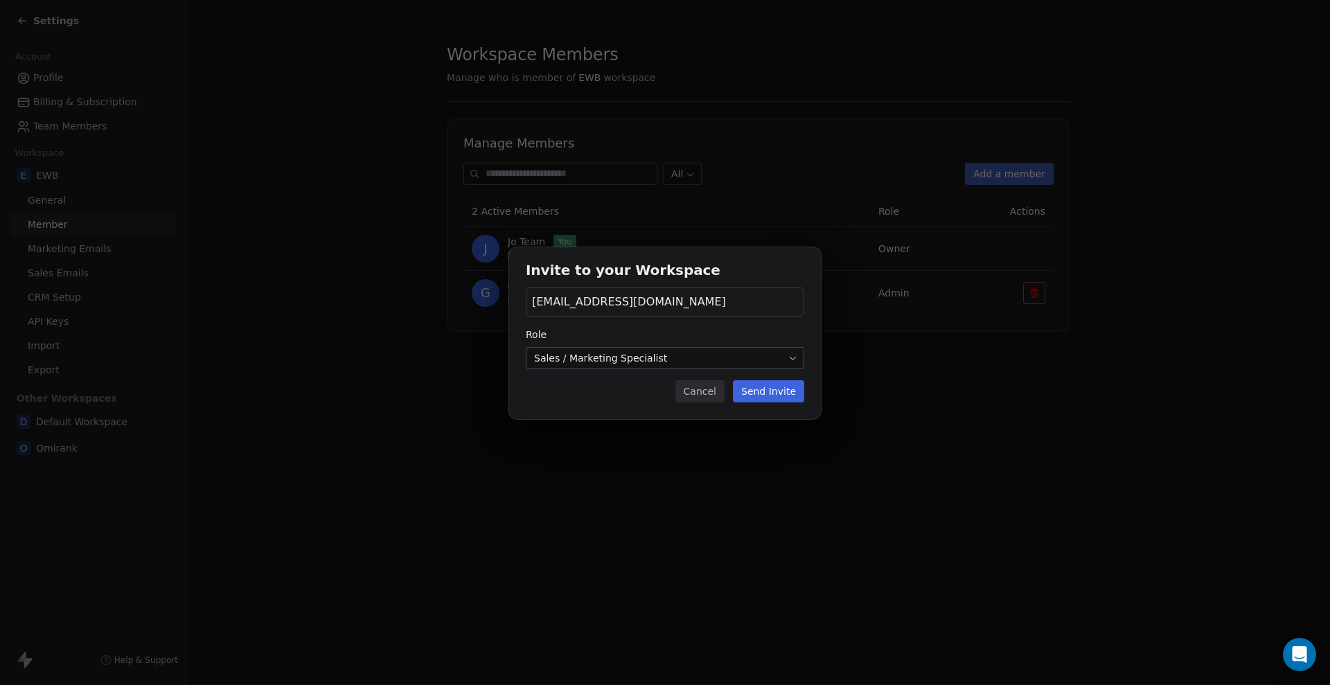
click at [770, 394] on button "Send Invite" at bounding box center [768, 391] width 71 height 22
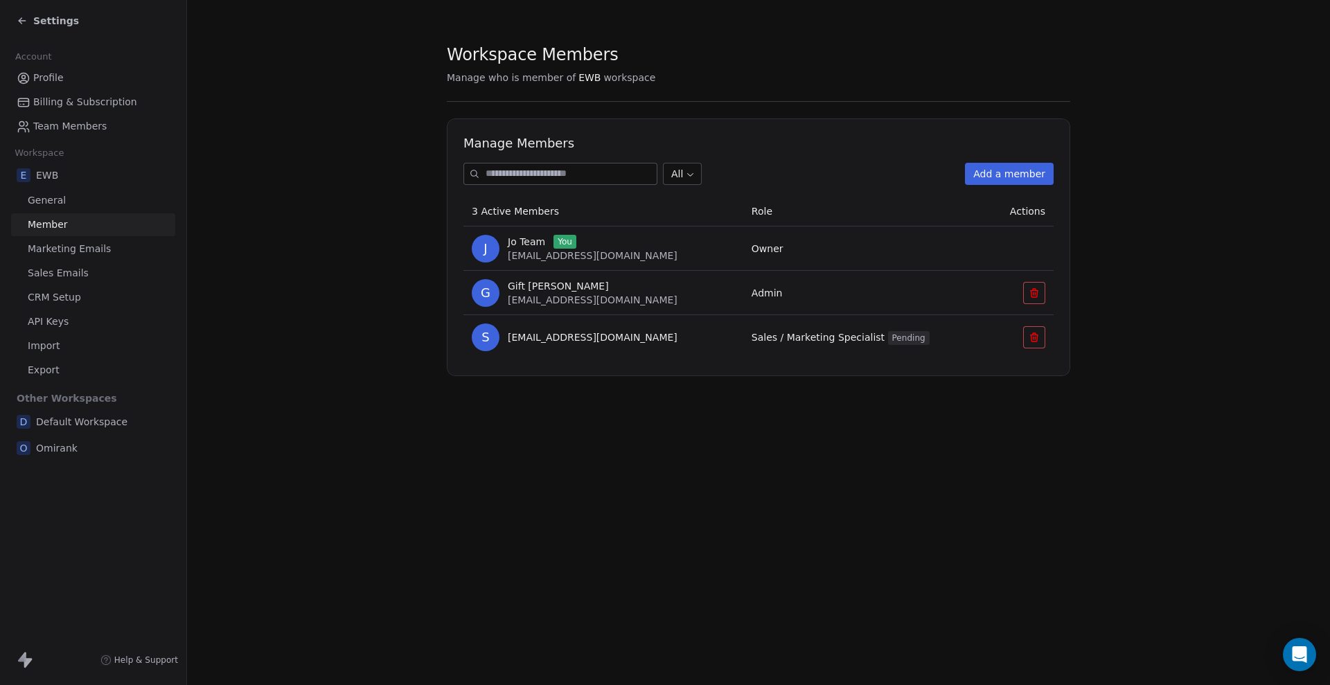
click at [779, 493] on div "Workspace Members Manage who is member of EWB workspace Manage Members All Add …" at bounding box center [758, 342] width 1143 height 685
click at [77, 121] on span "Team Members" at bounding box center [69, 126] width 73 height 15
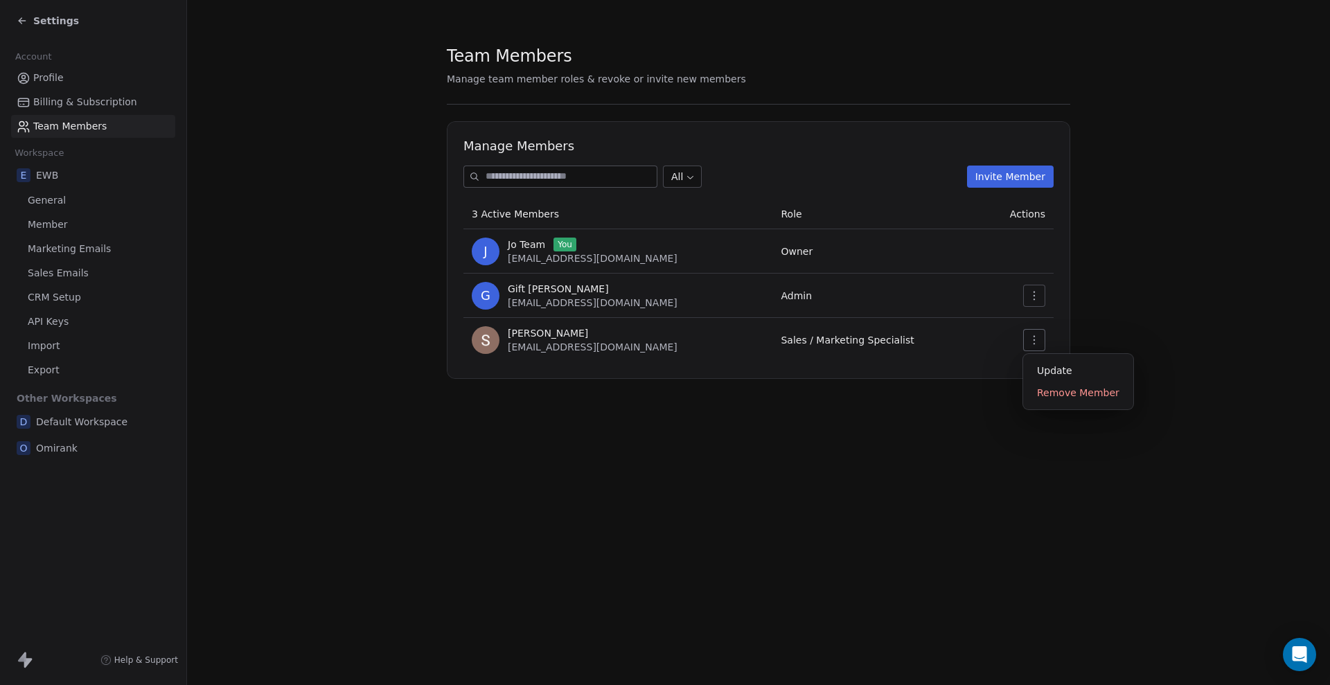
click at [1028, 340] on button "button" at bounding box center [1034, 340] width 22 height 22
click at [1060, 370] on div "Update" at bounding box center [1078, 371] width 99 height 22
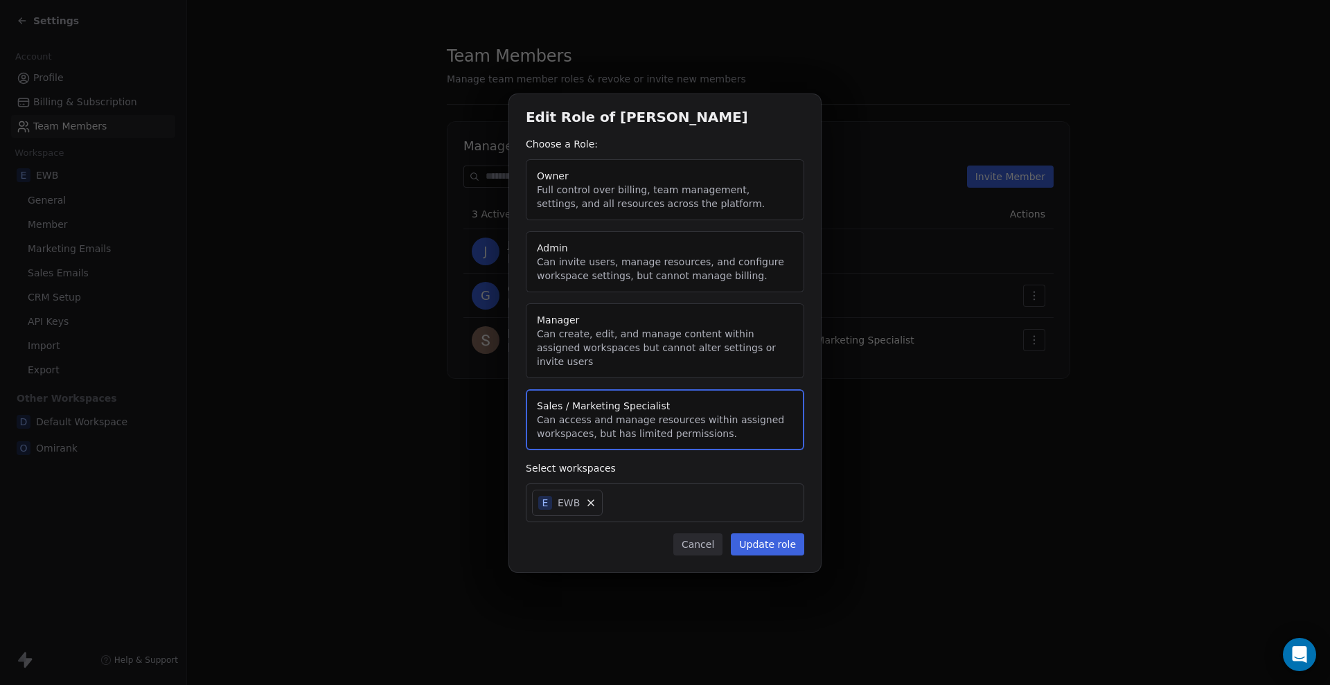
click at [619, 495] on div "E EWB" at bounding box center [665, 503] width 279 height 39
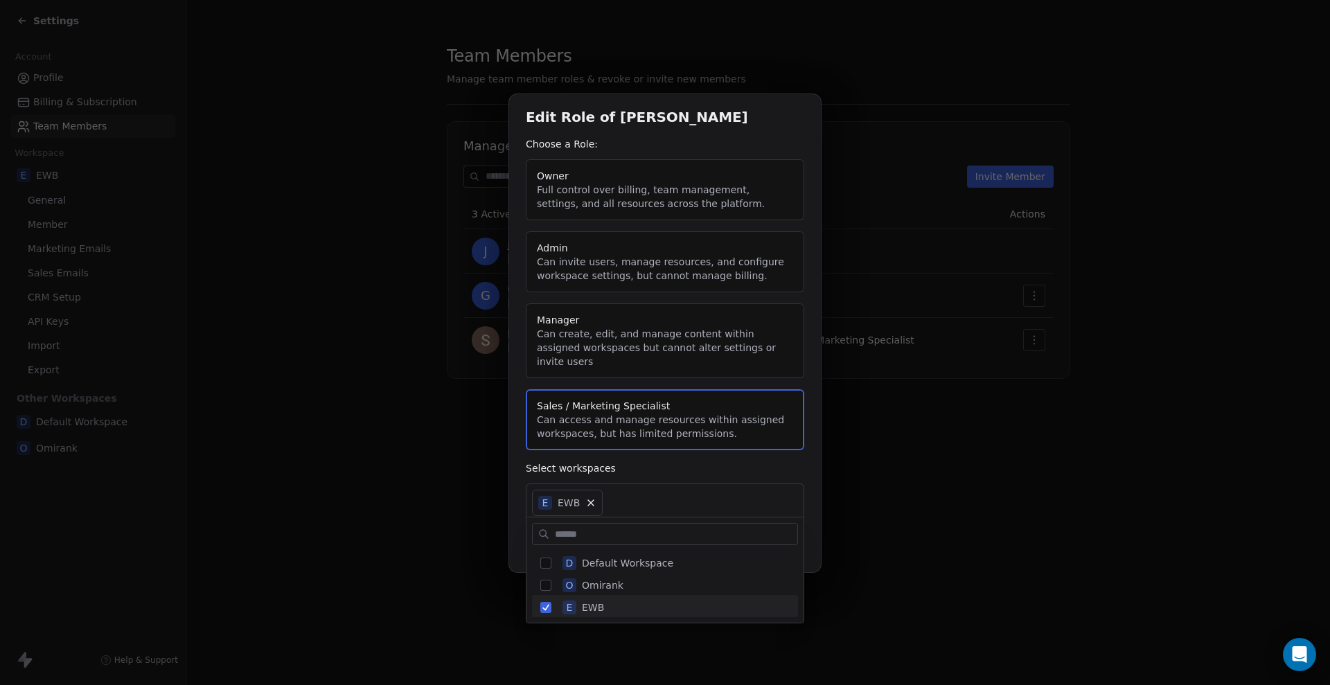
click at [882, 498] on div "Edit Role of [PERSON_NAME] Choose a Role: Owner Full control over billing, team…" at bounding box center [665, 342] width 1330 height 541
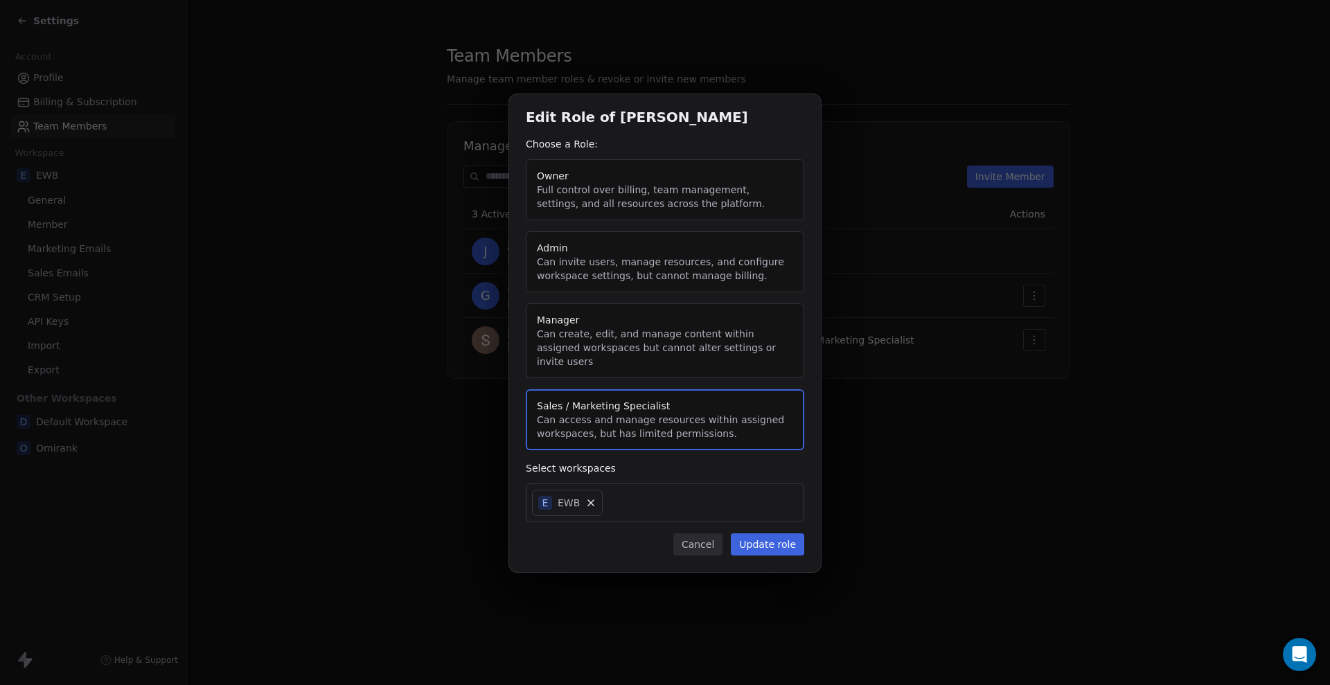
click at [715, 349] on button "Manager Can create, edit, and manage content within assigned workspaces but can…" at bounding box center [665, 341] width 279 height 75
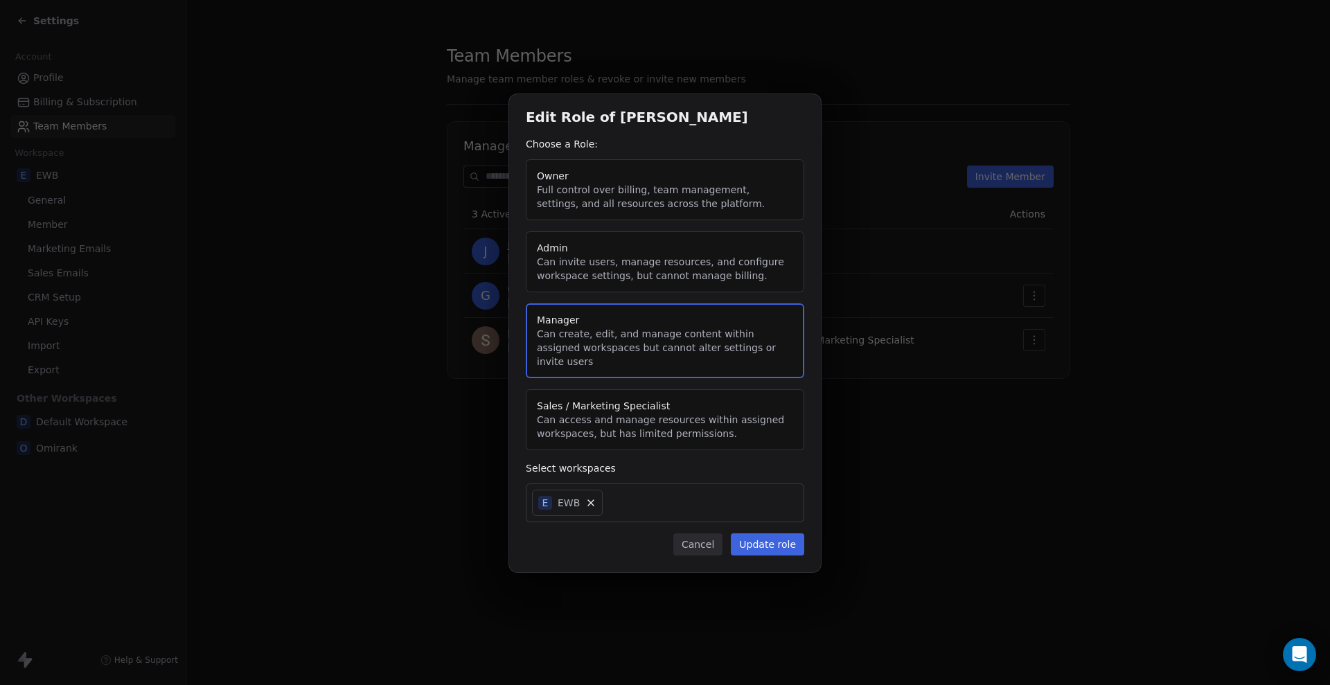
click at [765, 538] on button "Update role" at bounding box center [767, 545] width 73 height 22
